Goal: Task Accomplishment & Management: Use online tool/utility

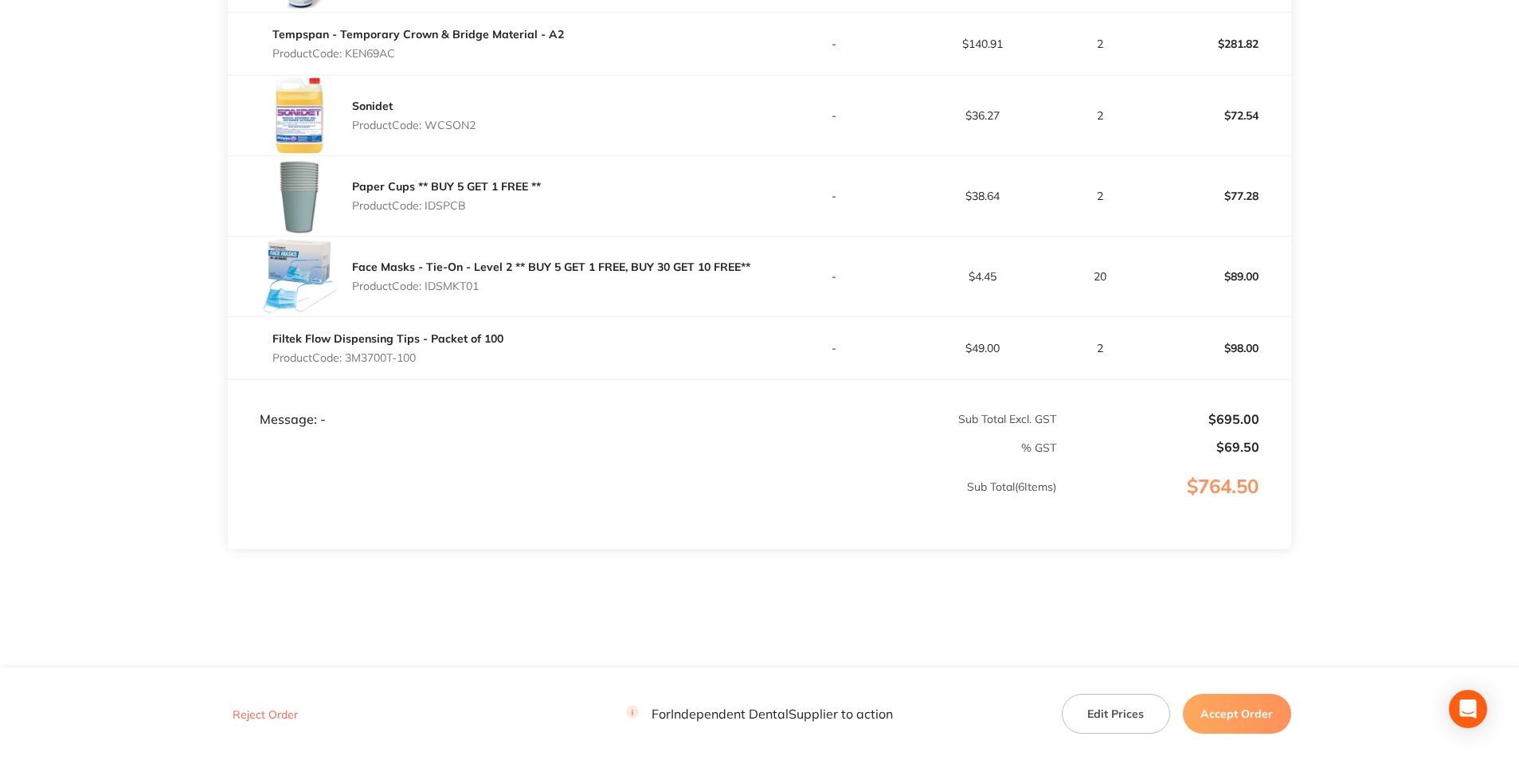
scroll to position [569, 0]
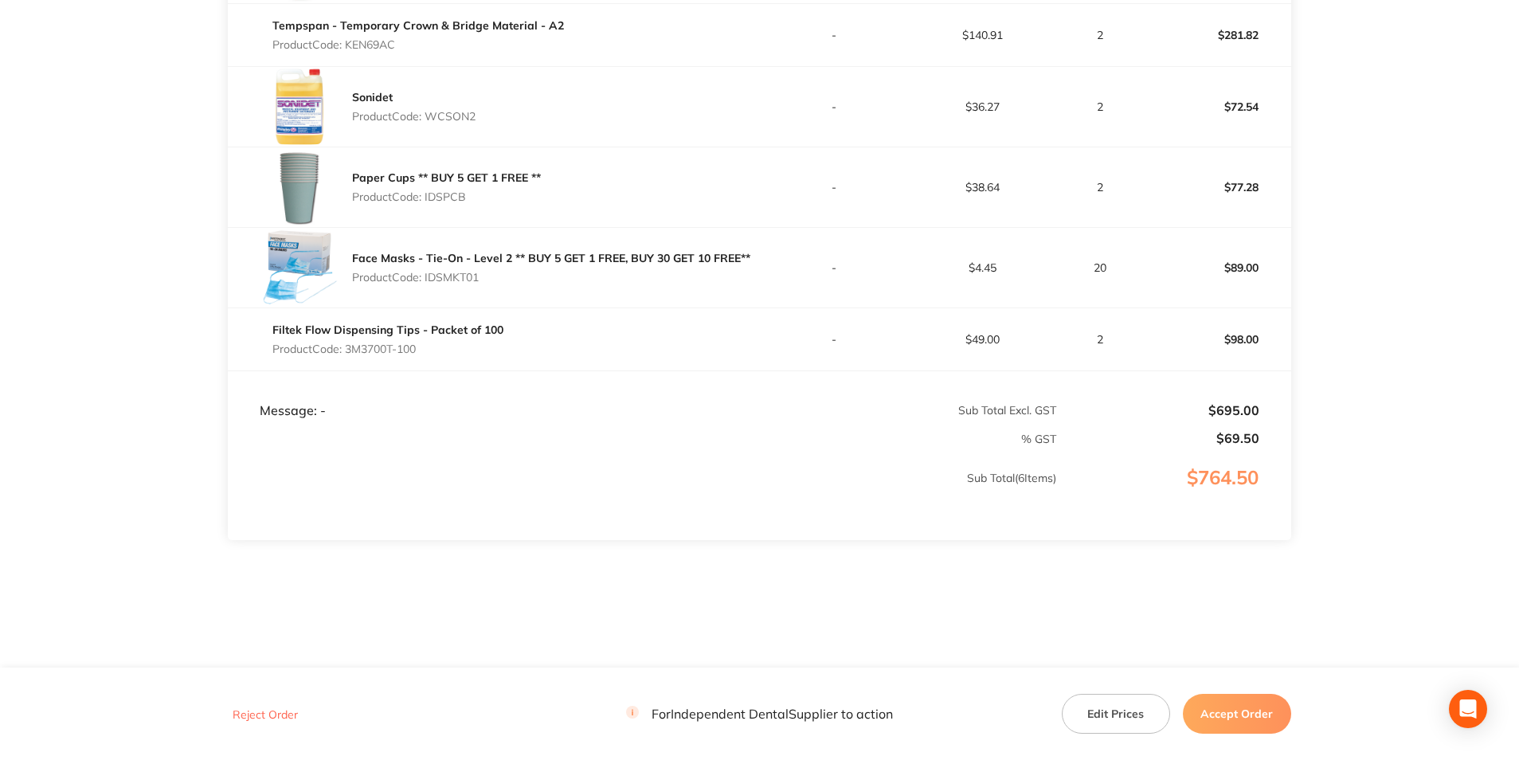
click at [1226, 729] on button "Accept Order" at bounding box center [1237, 714] width 108 height 40
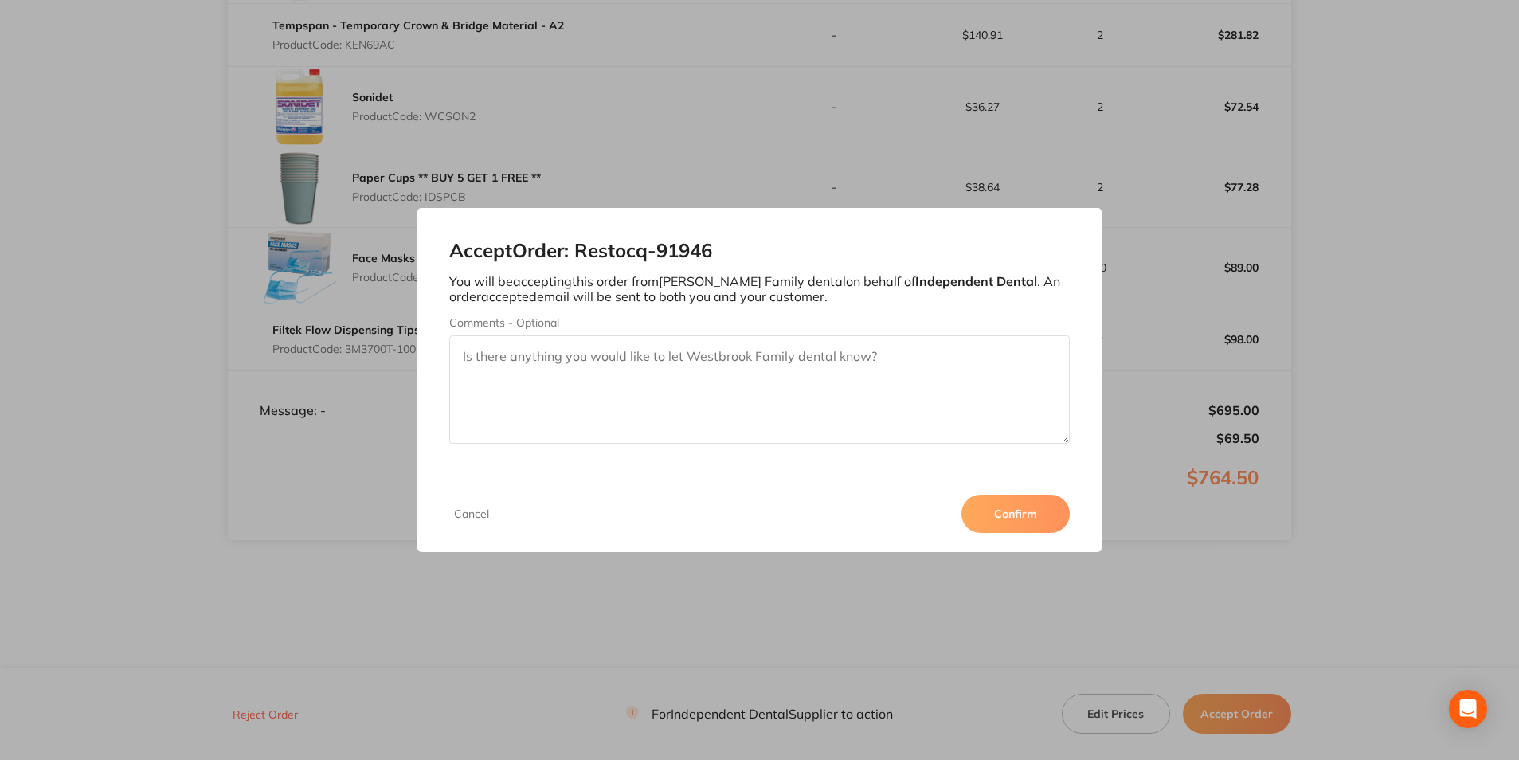
click at [1002, 513] on button "Confirm" at bounding box center [1015, 514] width 108 height 38
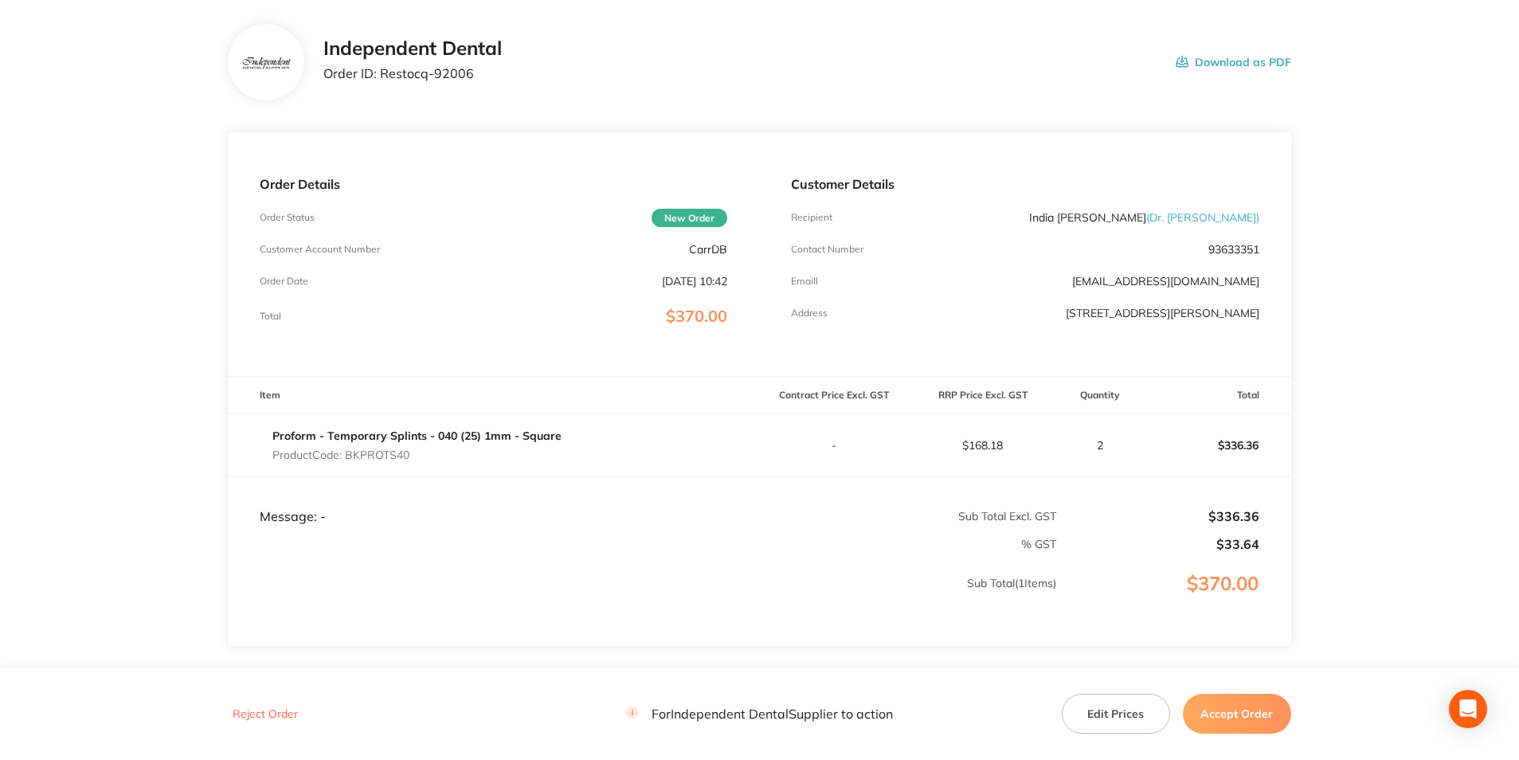
scroll to position [80, 0]
click at [1228, 739] on footer "Reject Order For Independent Dental Supplier to action Edit Prices Accept Order" at bounding box center [759, 714] width 1519 height 92
drag, startPoint x: 1226, startPoint y: 717, endPoint x: 1220, endPoint y: 710, distance: 9.1
click at [1224, 715] on button "Accept Order" at bounding box center [1237, 714] width 108 height 40
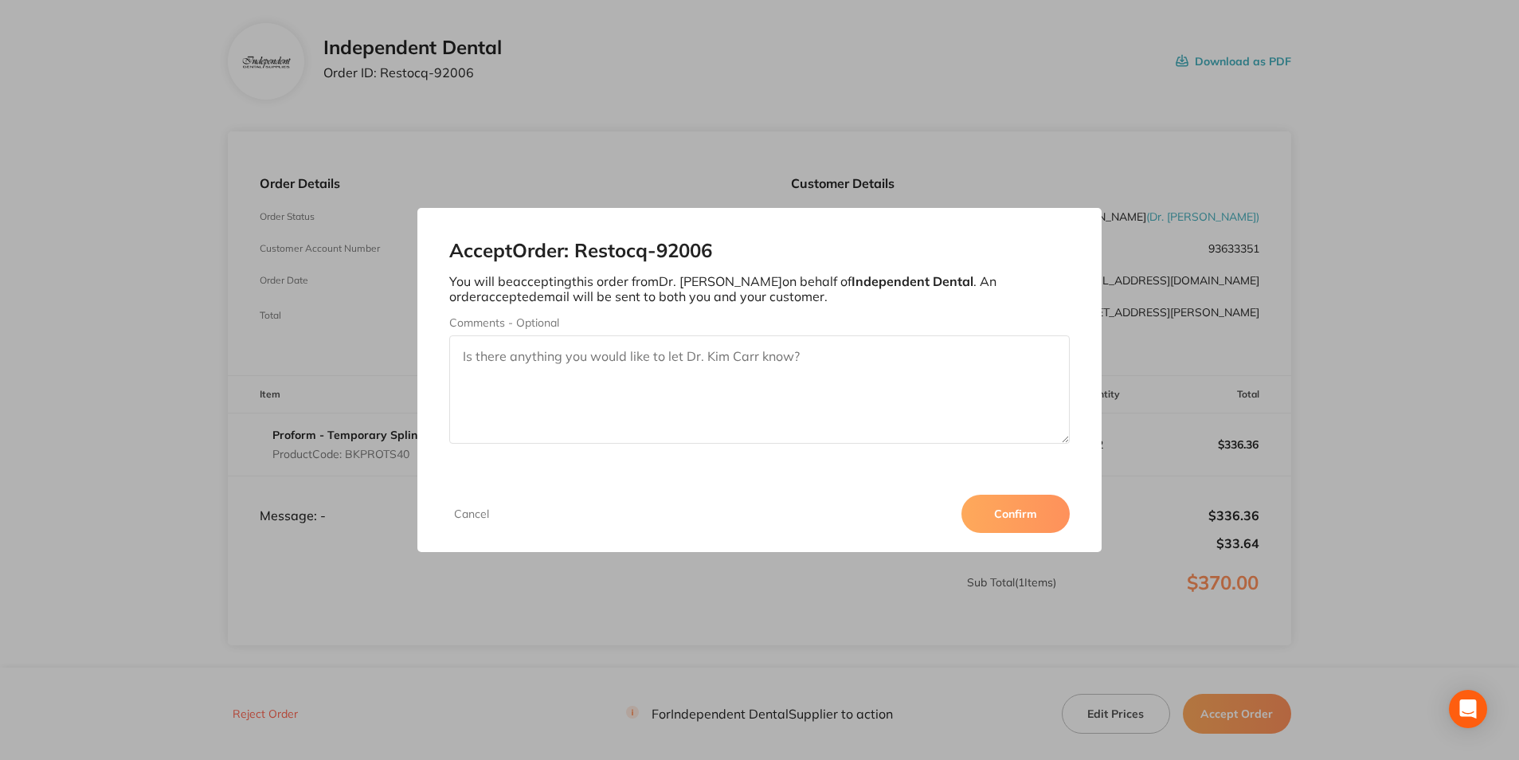
click at [1000, 520] on button "Confirm" at bounding box center [1015, 514] width 108 height 38
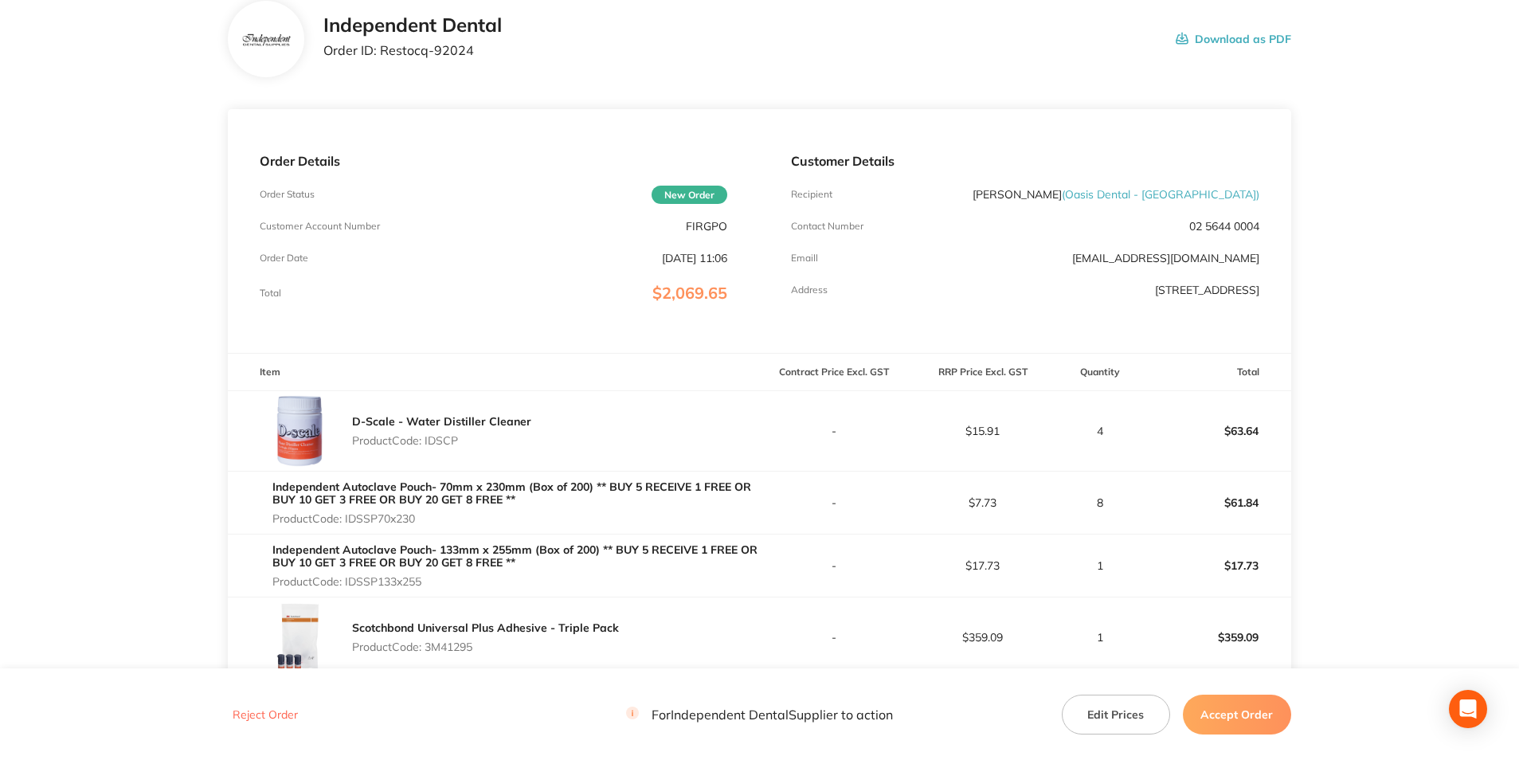
scroll to position [239, 0]
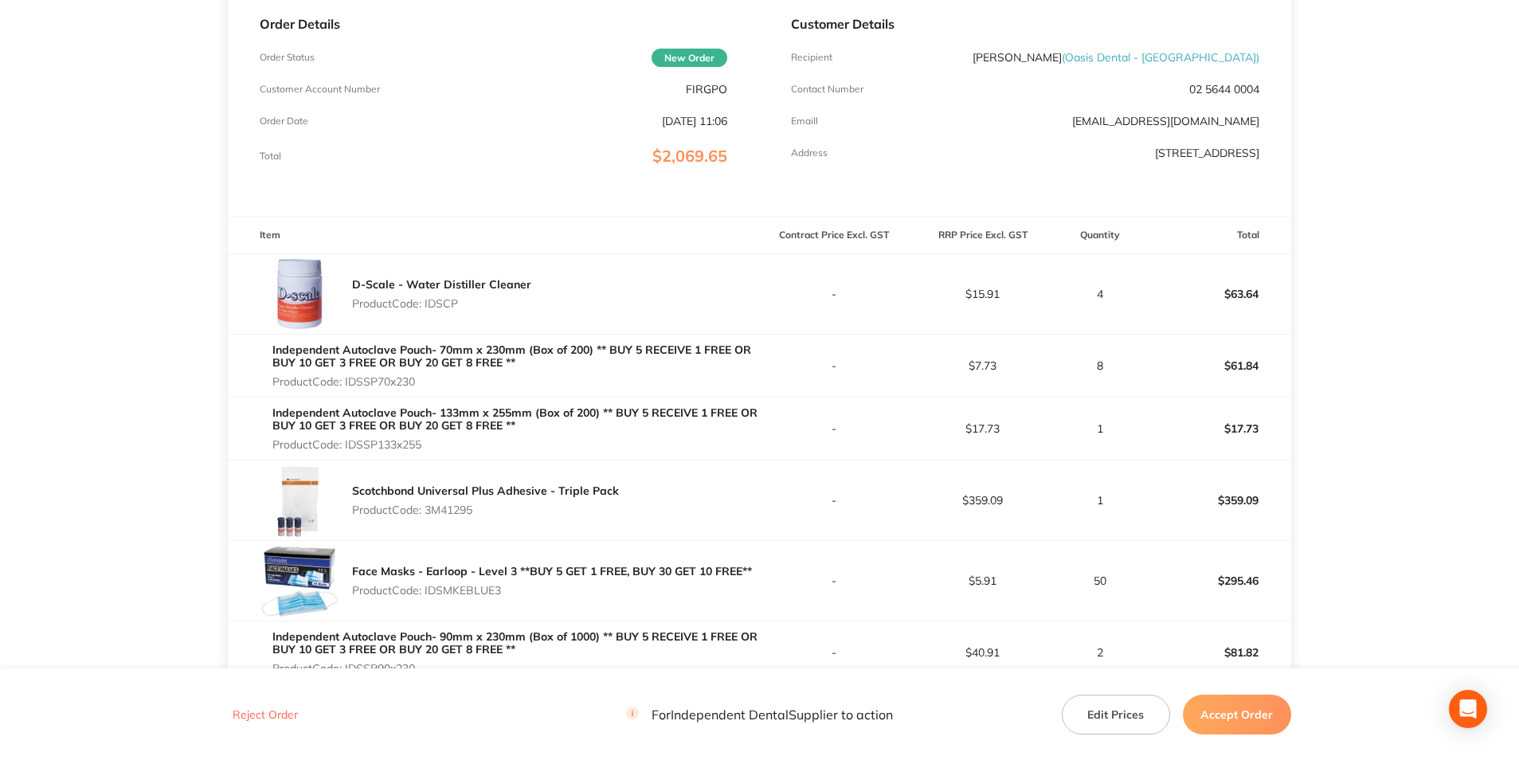
click at [1236, 700] on button "Accept Order" at bounding box center [1237, 714] width 108 height 40
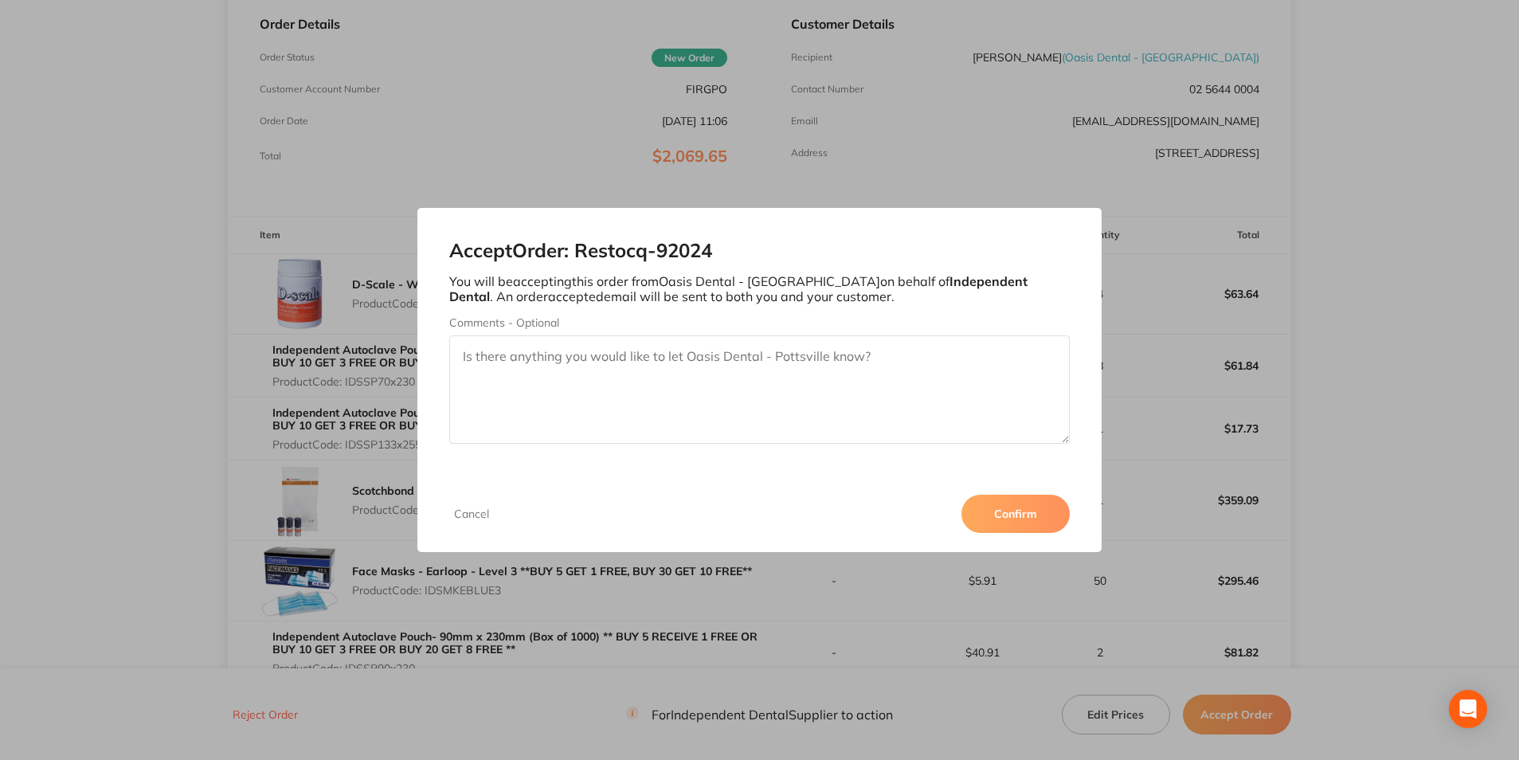
click at [986, 509] on button "Confirm" at bounding box center [1015, 514] width 108 height 38
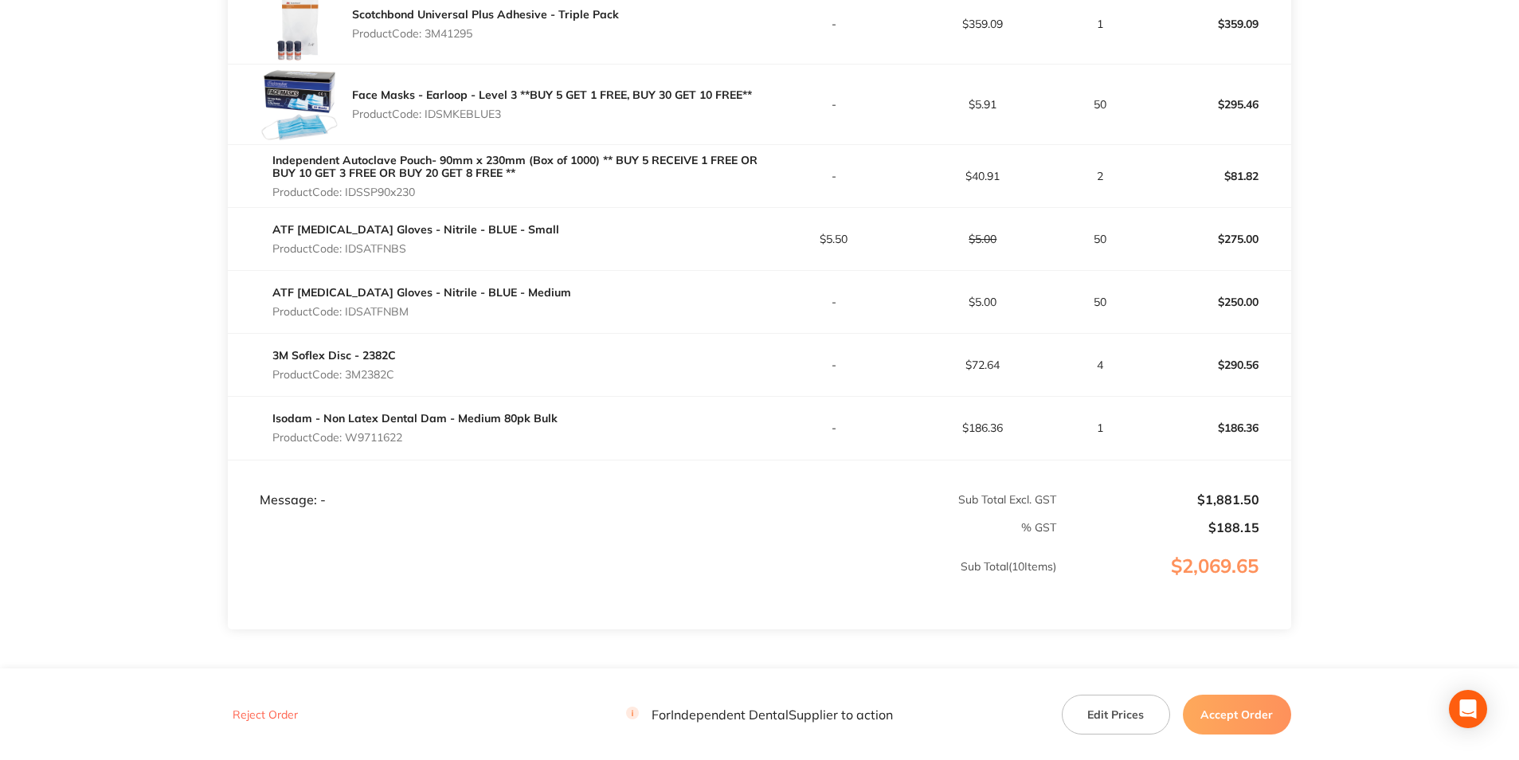
scroll to position [717, 0]
click at [1225, 720] on button "Accept Order" at bounding box center [1237, 714] width 108 height 40
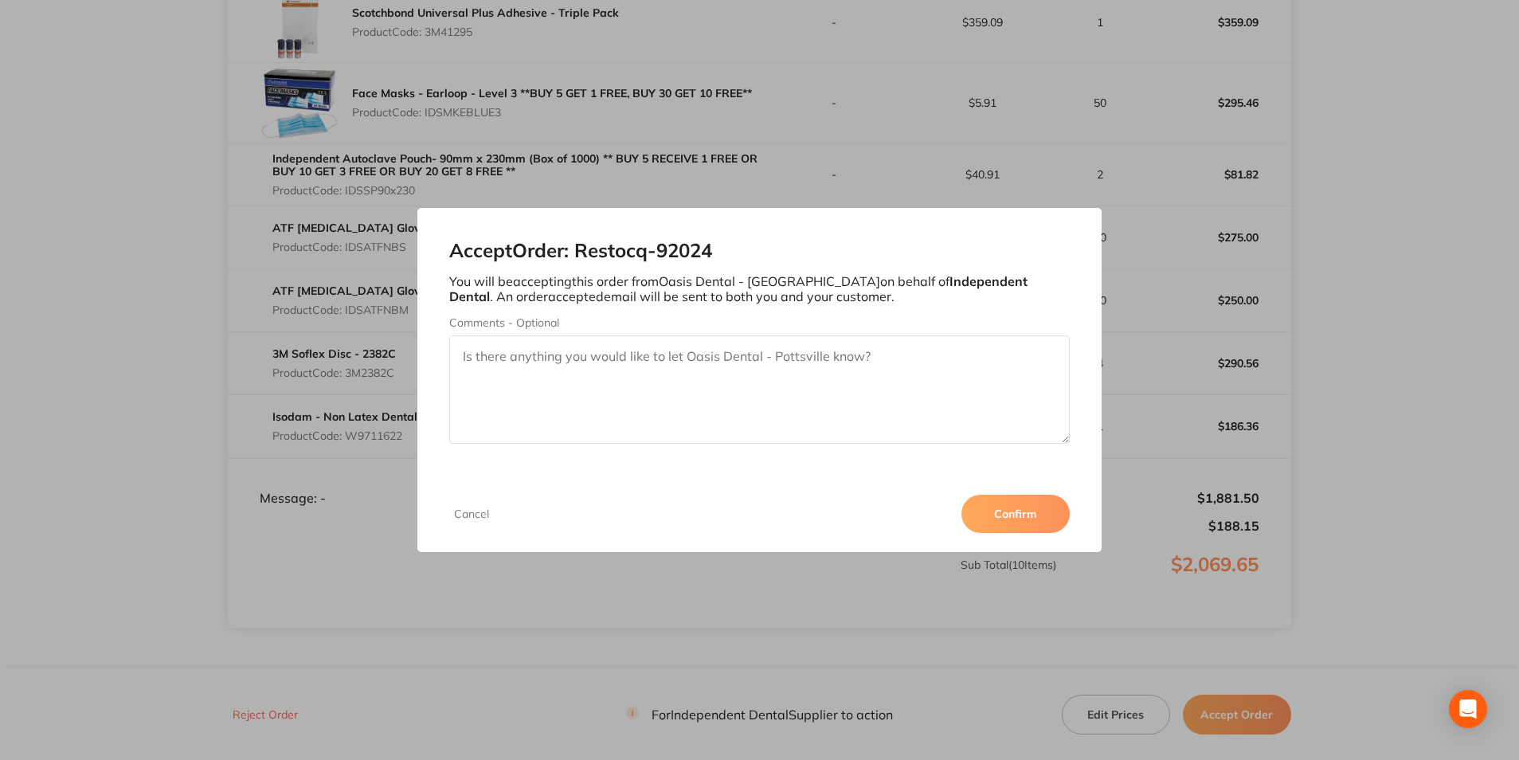
click at [1015, 503] on button "Confirm" at bounding box center [1015, 514] width 108 height 38
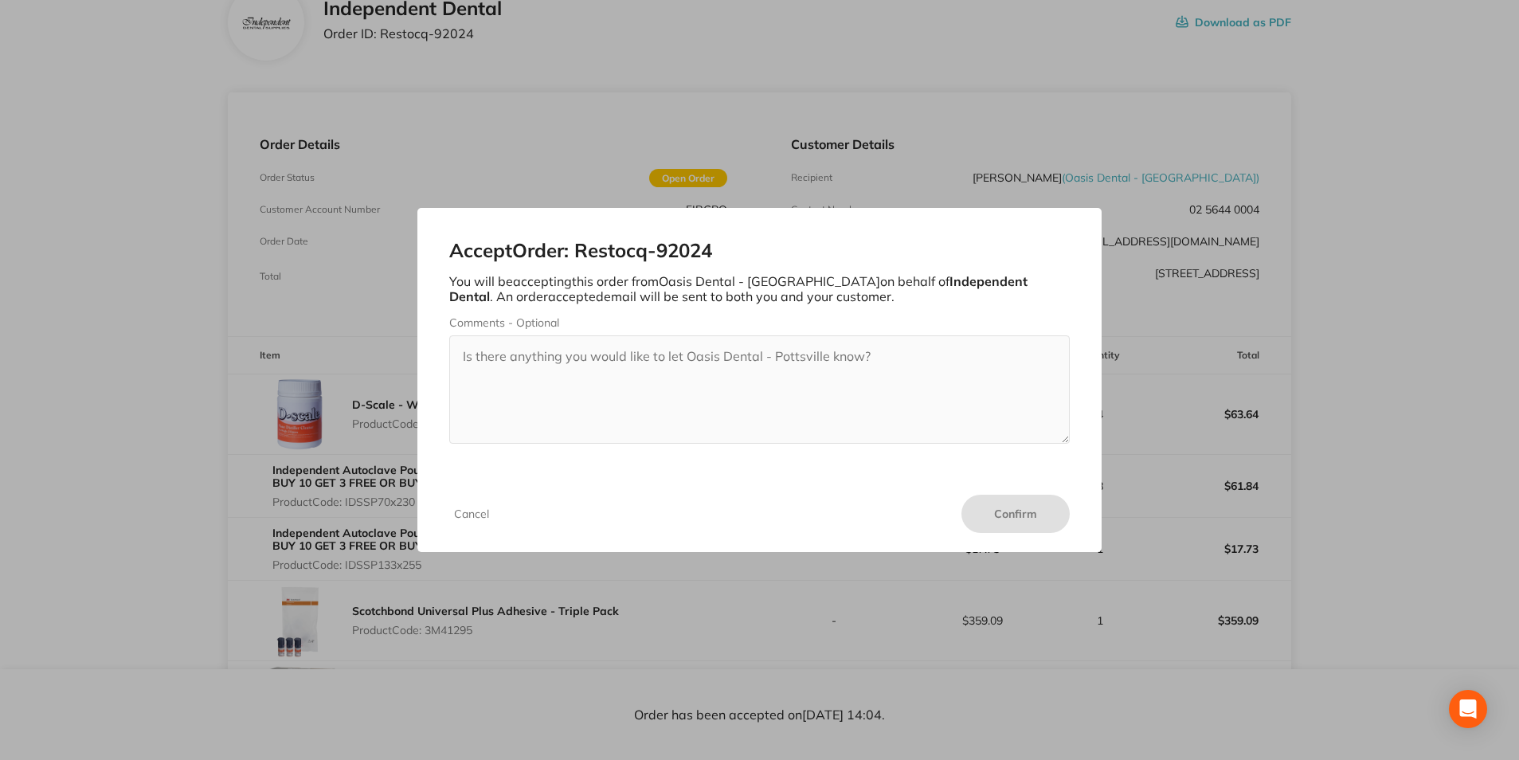
scroll to position [0, 0]
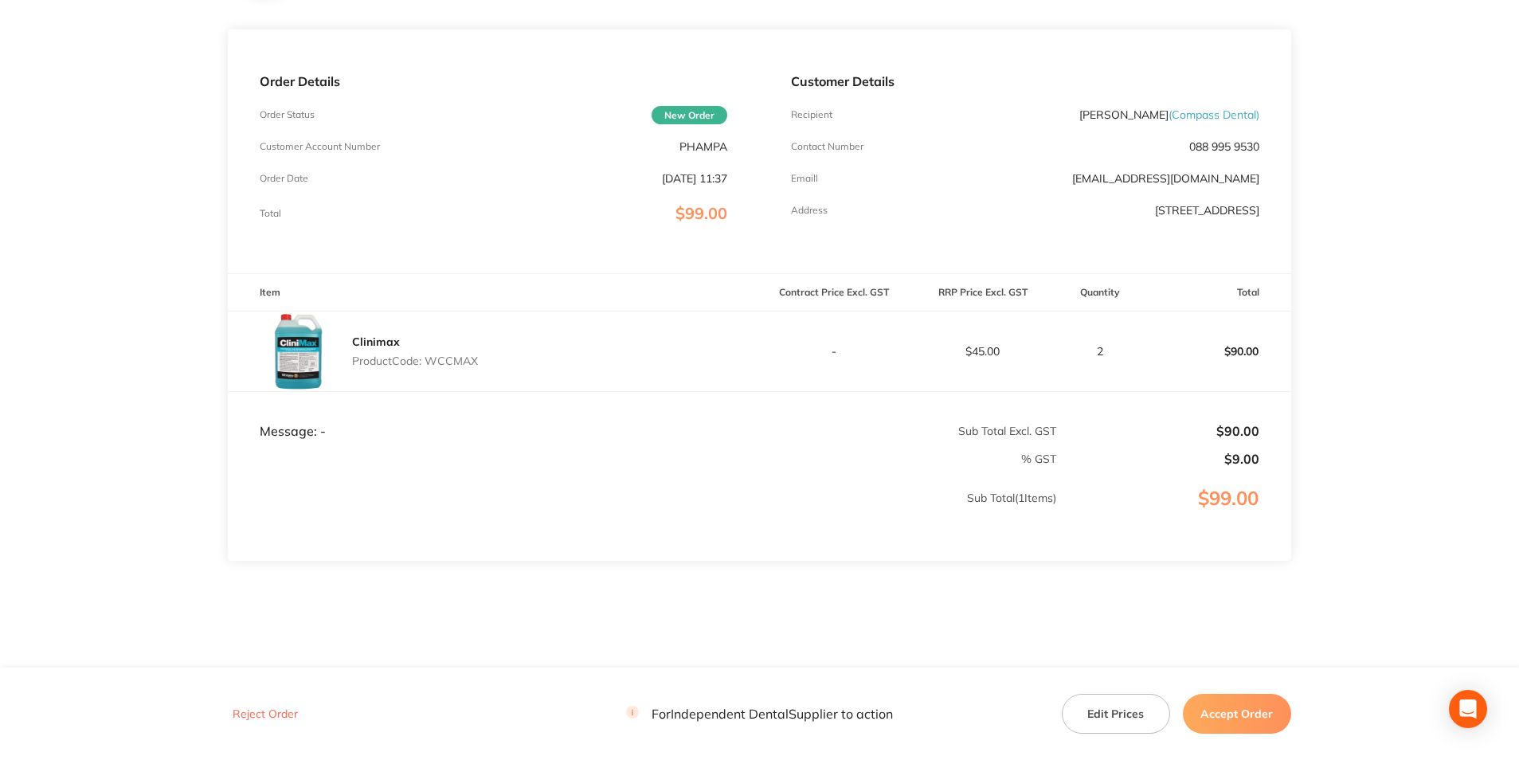
scroll to position [209, 0]
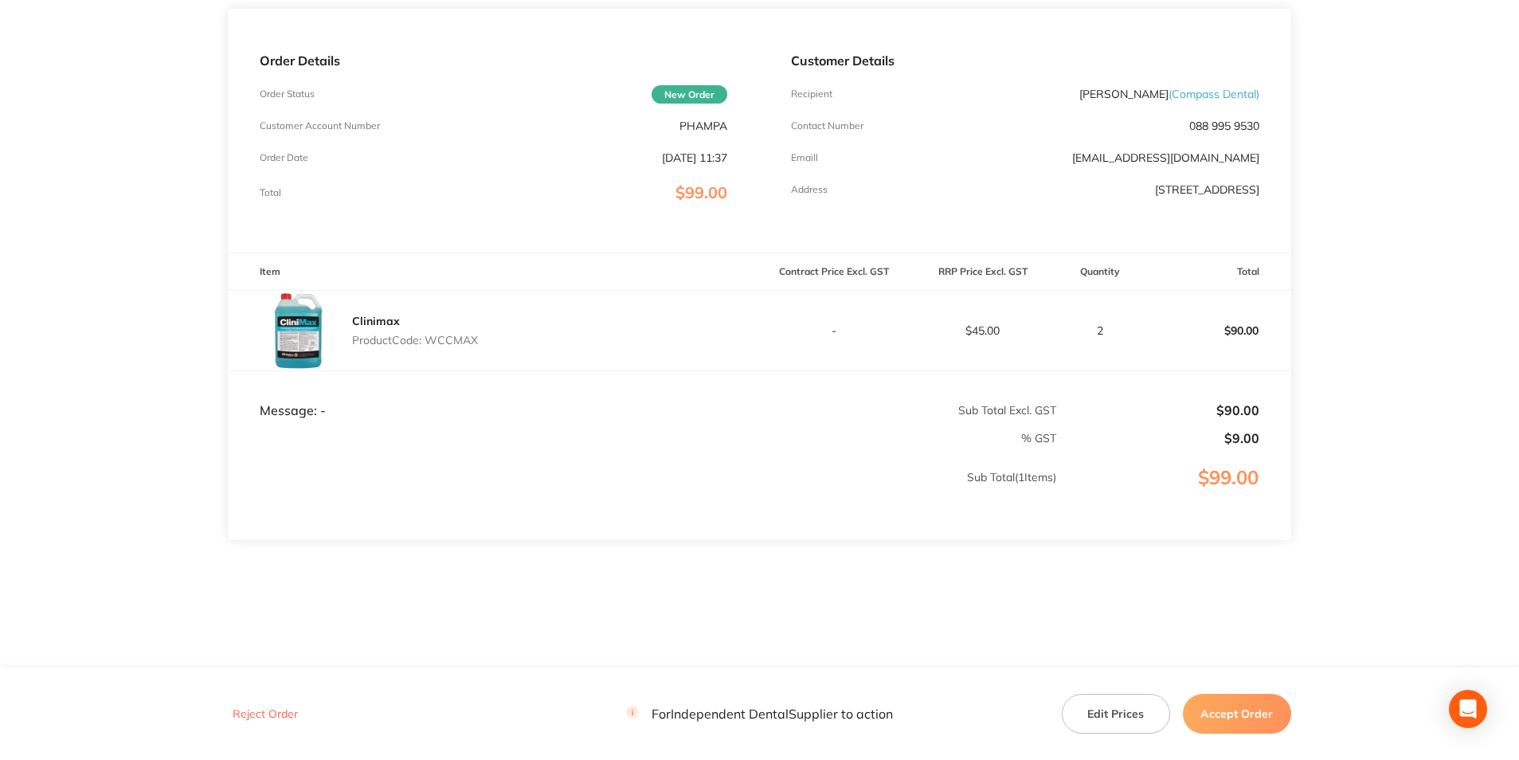
click at [1214, 708] on button "Accept Order" at bounding box center [1237, 714] width 108 height 40
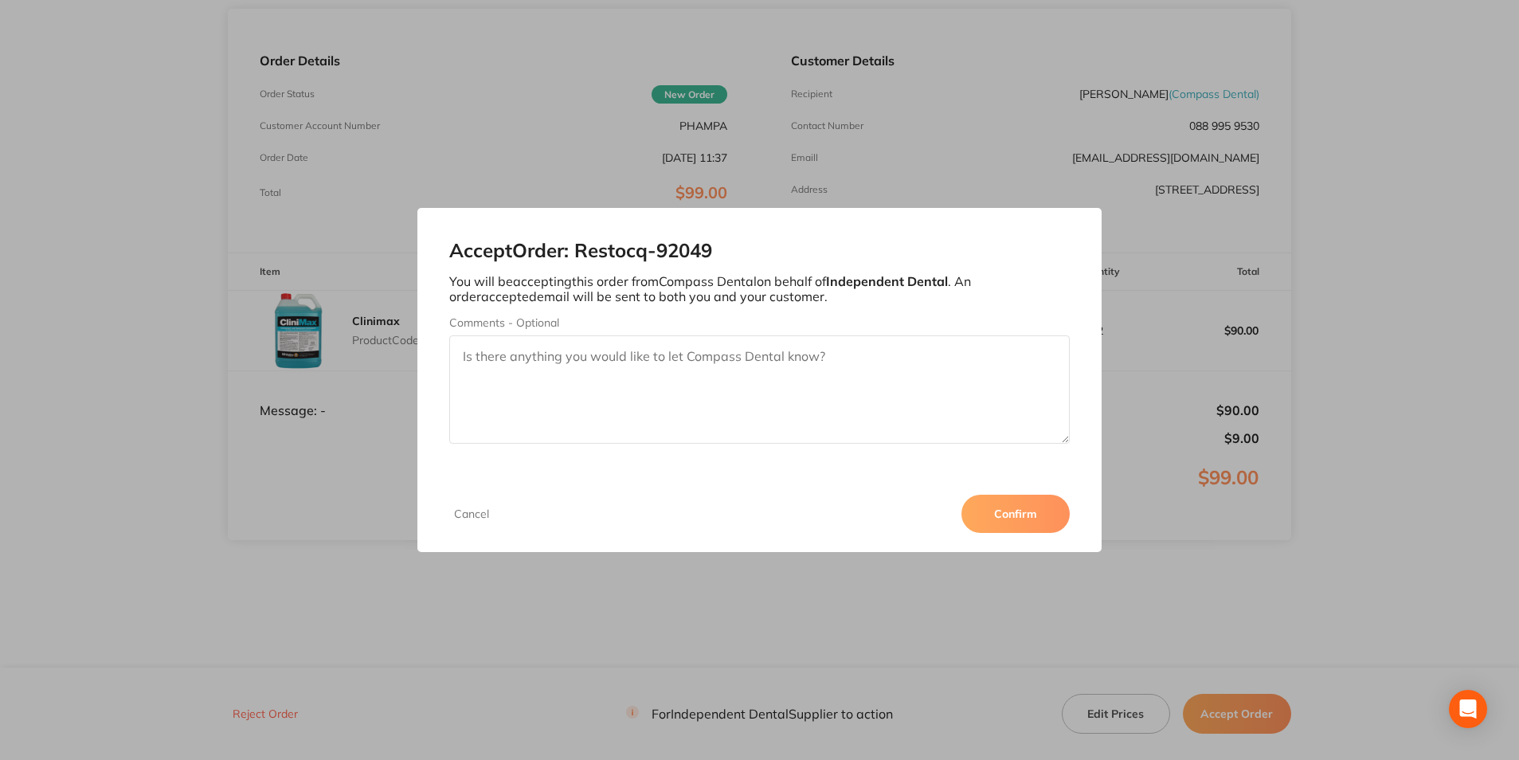
click at [1011, 520] on button "Confirm" at bounding box center [1015, 514] width 108 height 38
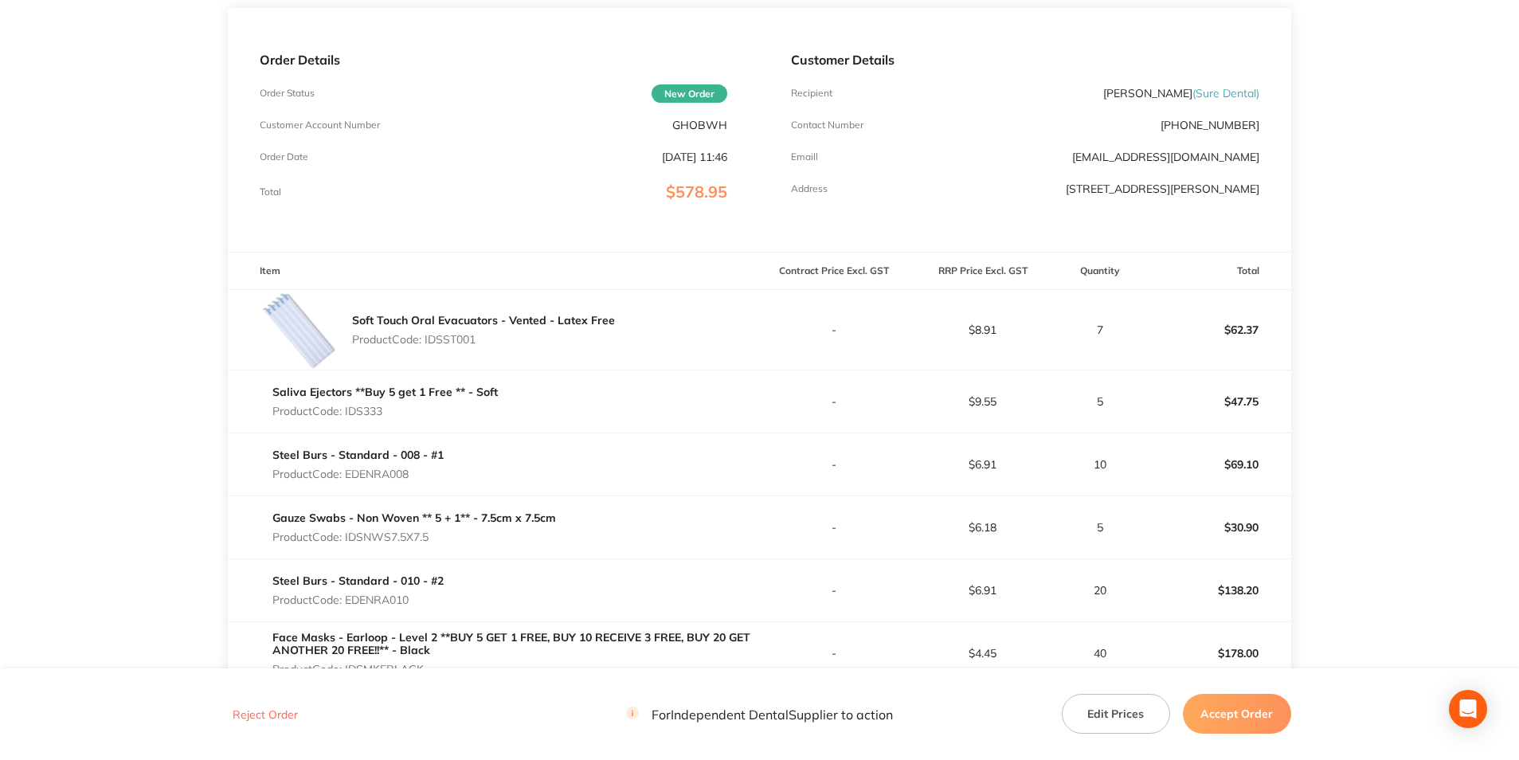
scroll to position [319, 0]
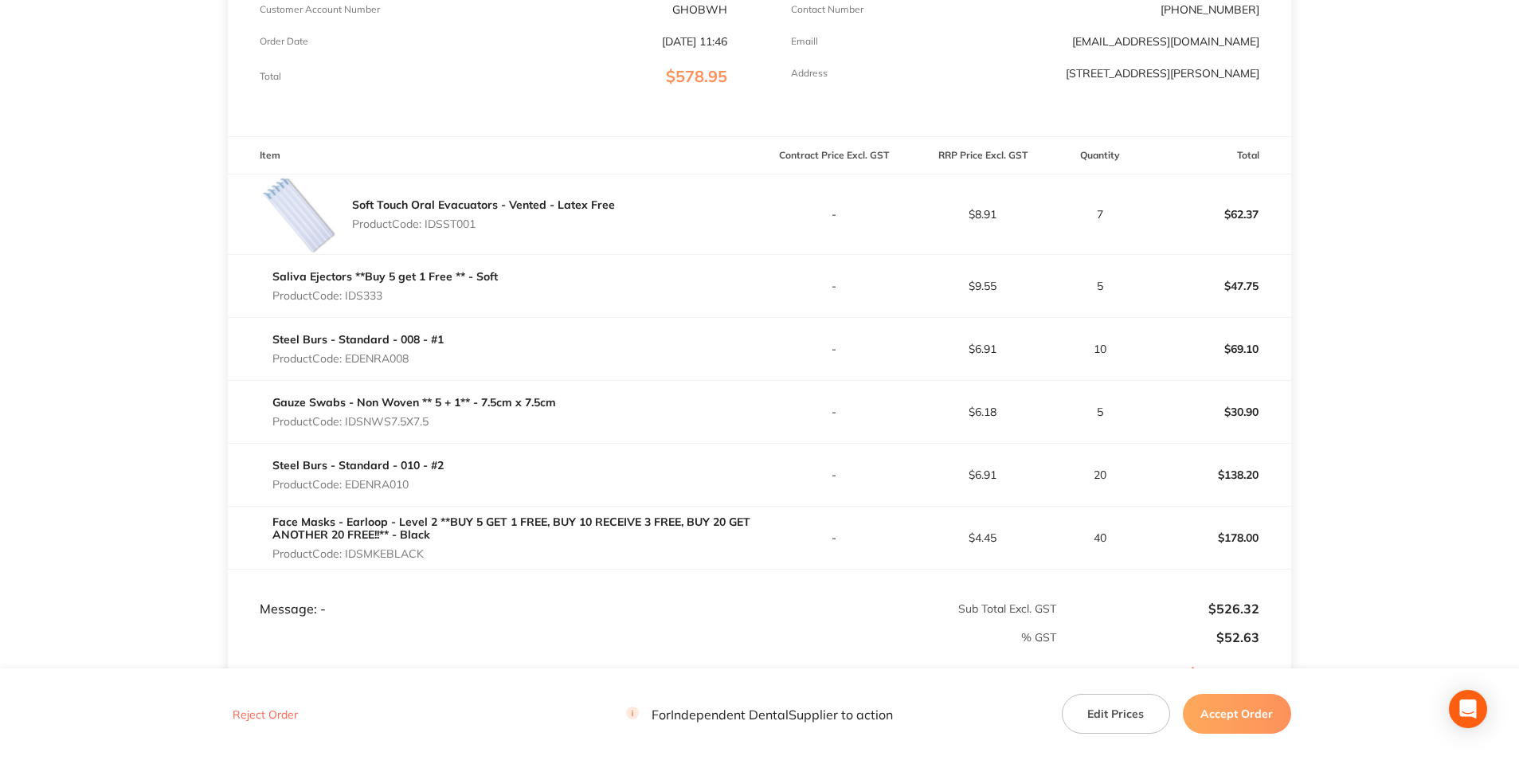
click at [1250, 716] on button "Accept Order" at bounding box center [1237, 714] width 108 height 40
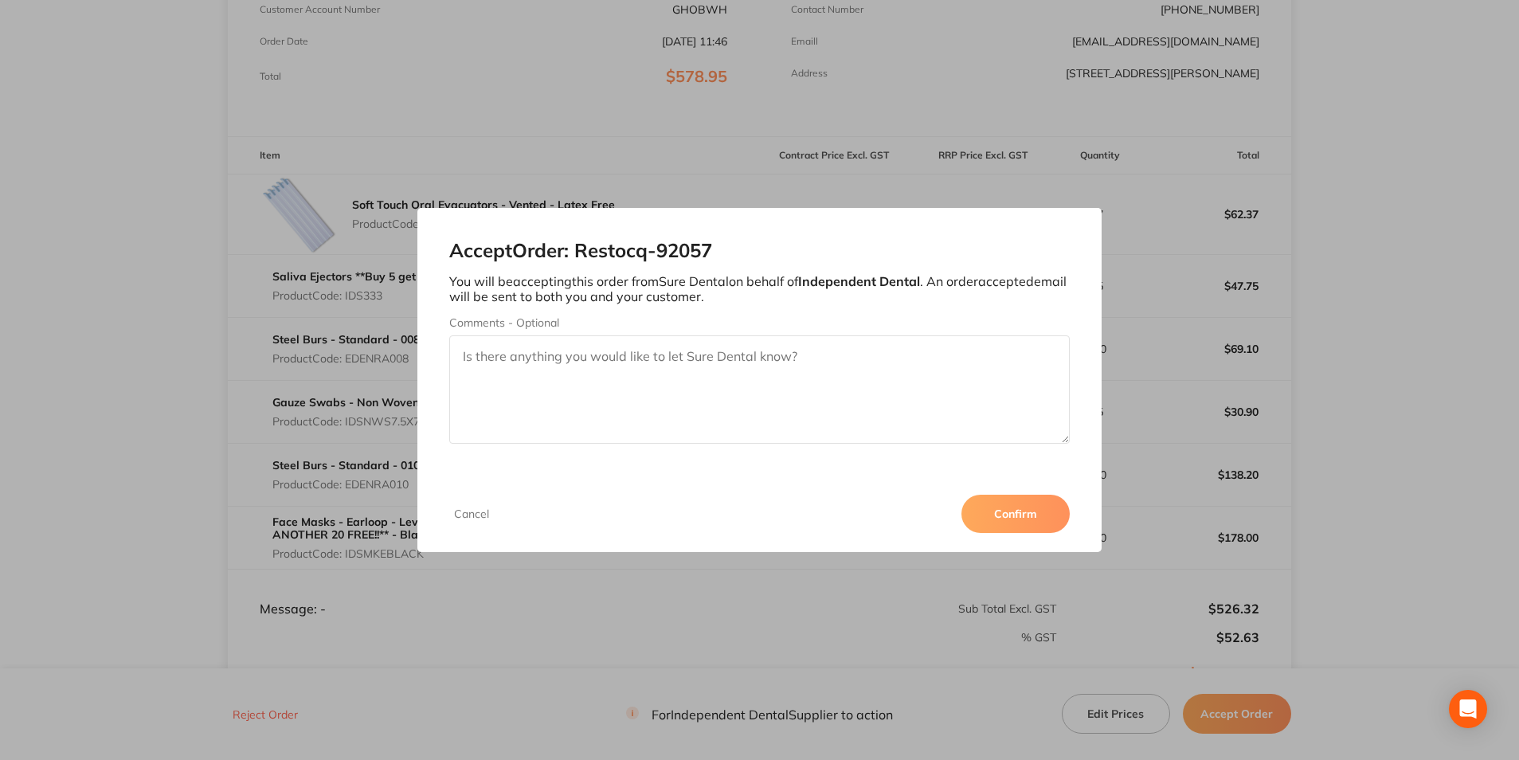
click at [1022, 518] on button "Confirm" at bounding box center [1015, 514] width 108 height 38
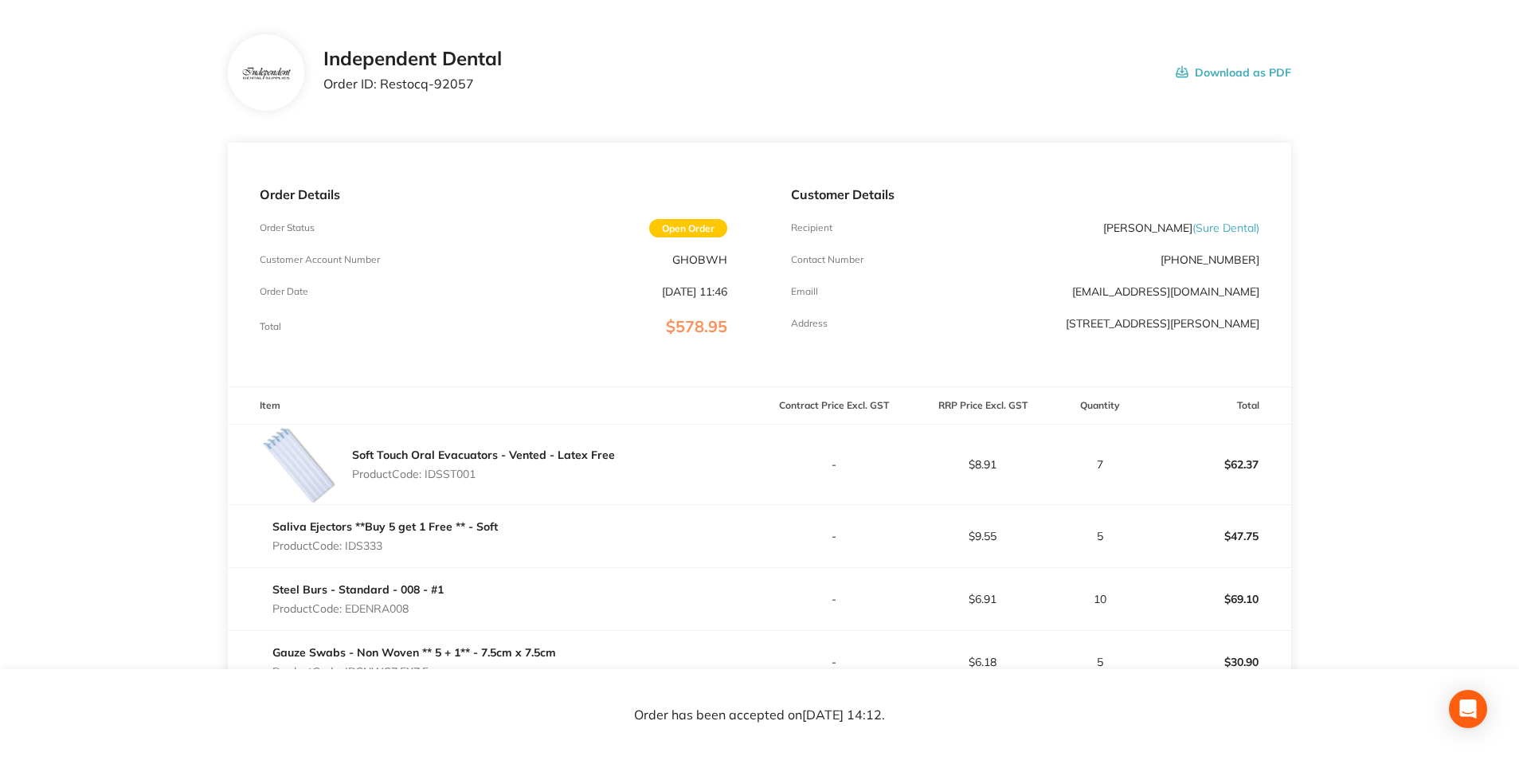
scroll to position [0, 0]
